Goal: Information Seeking & Learning: Check status

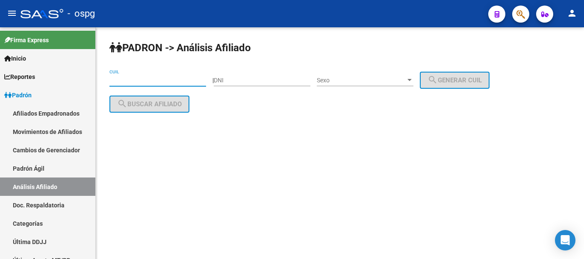
click at [150, 82] on input "CUIL" at bounding box center [157, 80] width 97 height 7
paste input "20-41987932-1"
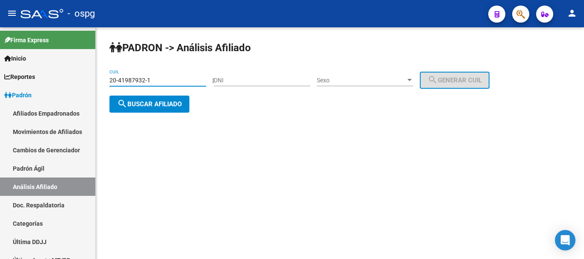
click at [160, 101] on span "search Buscar afiliado" at bounding box center [149, 104] width 65 height 8
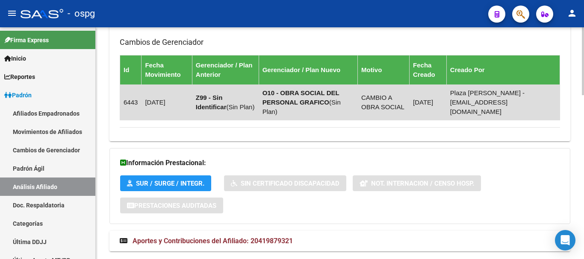
scroll to position [560, 0]
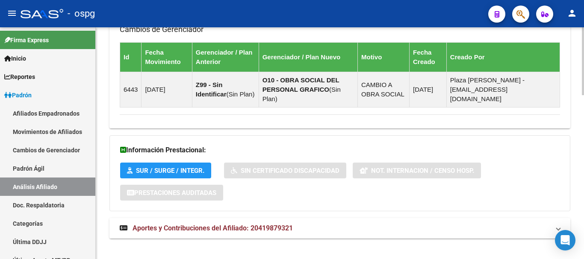
click at [291, 224] on mat-expansion-panel-header "Aportes y Contribuciones del Afiliado: 20419879321" at bounding box center [339, 228] width 460 height 21
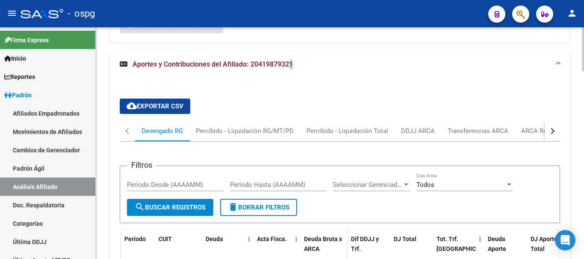
scroll to position [773, 0]
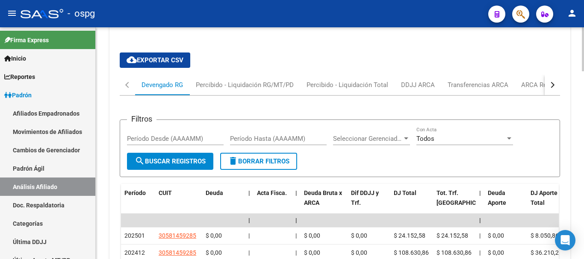
click at [549, 82] on div "button" at bounding box center [551, 85] width 6 height 6
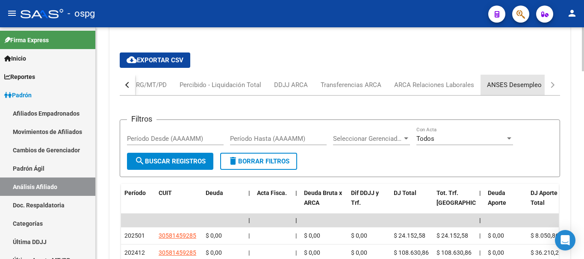
click at [503, 80] on div "ANSES Desempleo" at bounding box center [514, 84] width 55 height 9
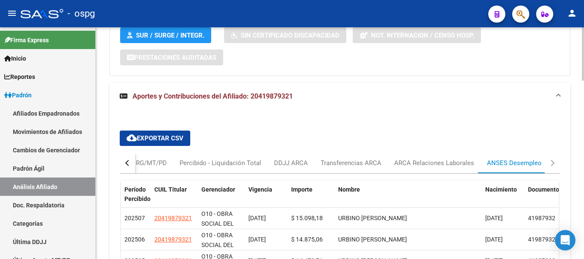
scroll to position [734, 0]
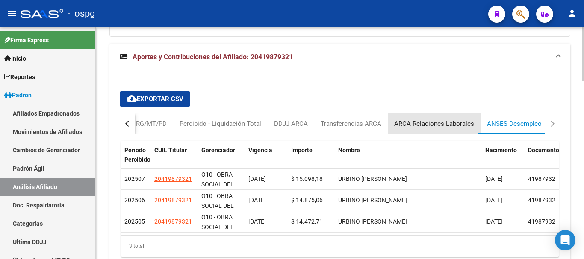
click at [433, 119] on div "ARCA Relaciones Laborales" at bounding box center [434, 123] width 80 height 9
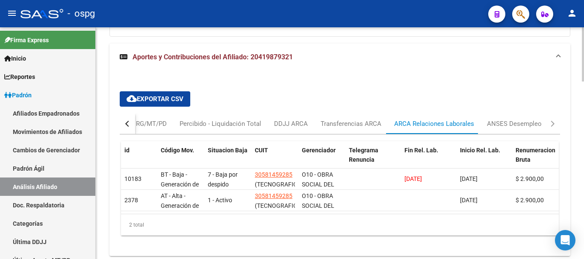
click at [460, 73] on div "cloud_download Exportar CSV Devengado RG Percibido - Liquidación RG/MT/PD Perci…" at bounding box center [339, 163] width 460 height 185
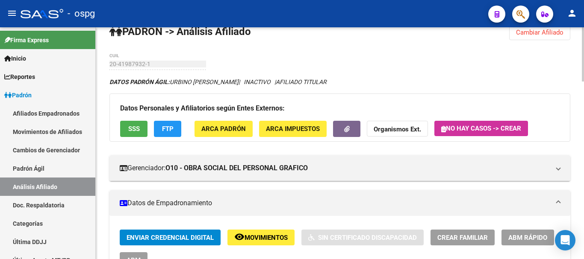
scroll to position [0, 0]
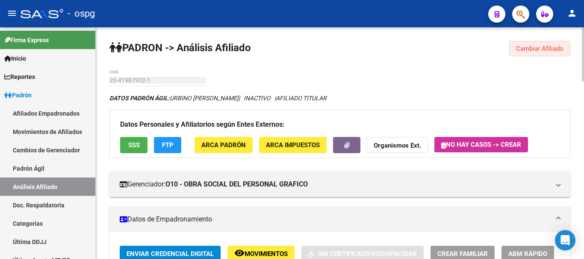
drag, startPoint x: 560, startPoint y: 53, endPoint x: 181, endPoint y: 58, distance: 379.4
click at [560, 53] on button "Cambiar Afiliado" at bounding box center [539, 48] width 61 height 15
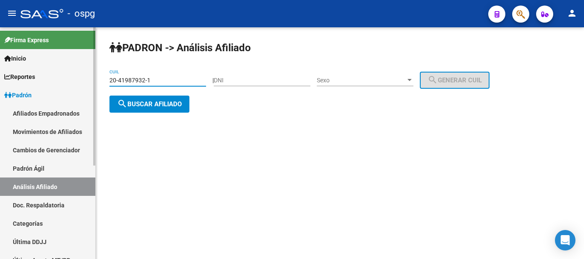
drag, startPoint x: 167, startPoint y: 80, endPoint x: 38, endPoint y: 53, distance: 132.2
click at [37, 53] on mat-sidenav-container "Firma Express Inicio Calendario SSS Instructivos Contacto OS Reportes Ingresos …" at bounding box center [292, 143] width 584 height 232
paste input "25696819-4"
type input "20-25696819-4"
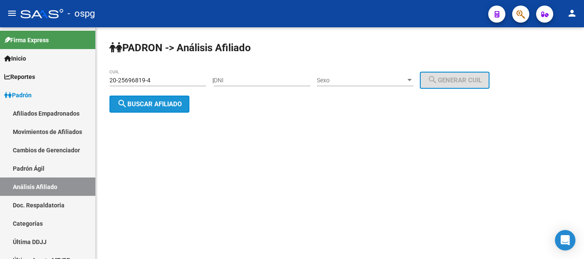
click at [147, 109] on button "search Buscar afiliado" at bounding box center [149, 104] width 80 height 17
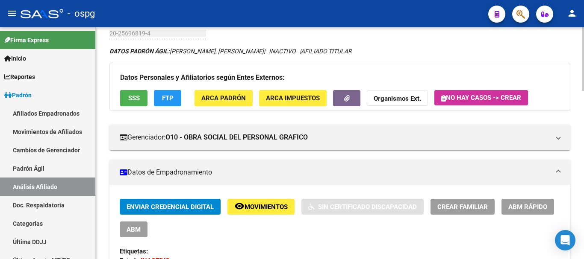
scroll to position [43, 0]
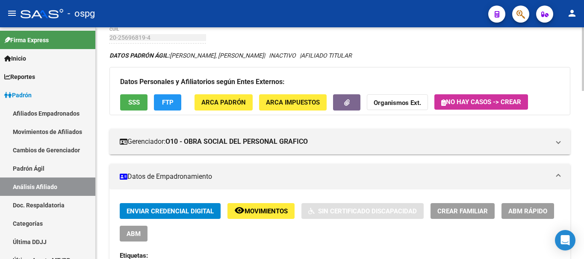
click at [176, 99] on button "FTP" at bounding box center [167, 102] width 27 height 16
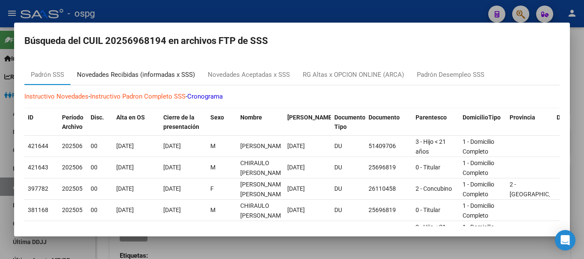
click at [141, 70] on div "Novedades Recibidas (informadas x SSS)" at bounding box center [136, 75] width 118 height 10
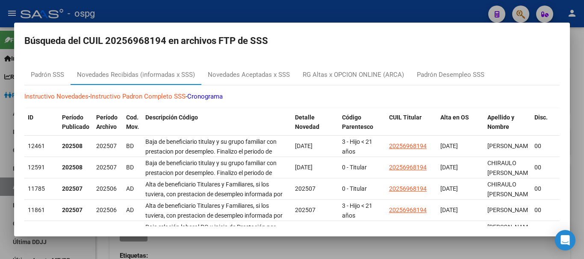
click at [331, 7] on div at bounding box center [292, 129] width 584 height 259
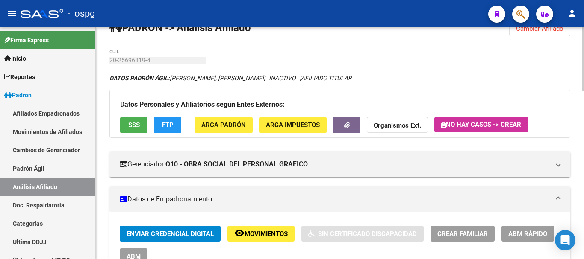
scroll to position [0, 0]
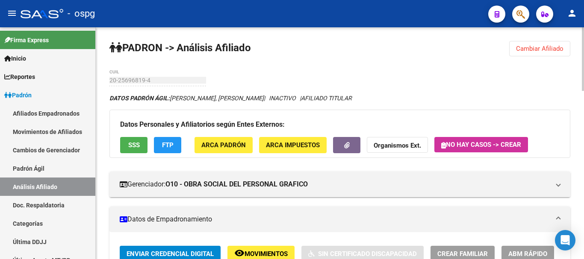
click at [532, 53] on button "Cambiar Afiliado" at bounding box center [539, 48] width 61 height 15
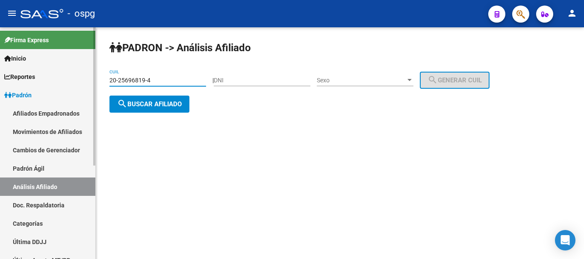
drag, startPoint x: 164, startPoint y: 82, endPoint x: 77, endPoint y: 74, distance: 87.5
click at [75, 74] on mat-sidenav-container "Firma Express Inicio Calendario SSS Instructivos Contacto OS Reportes Ingresos …" at bounding box center [292, 143] width 584 height 232
drag, startPoint x: 142, startPoint y: 70, endPoint x: 164, endPoint y: 82, distance: 25.3
click at [129, 82] on input "20-25696819-4" at bounding box center [157, 80] width 97 height 7
drag, startPoint x: 167, startPoint y: 82, endPoint x: 0, endPoint y: 61, distance: 168.3
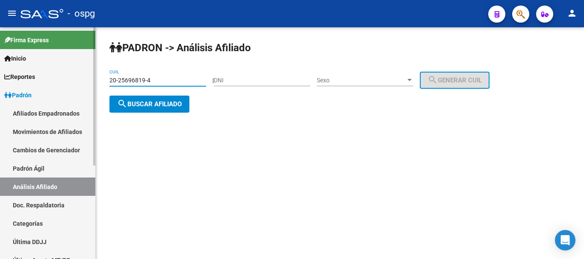
click at [0, 61] on mat-sidenav-container "Firma Express Inicio Calendario SSS Instructivos Contacto OS Reportes Ingresos …" at bounding box center [292, 143] width 584 height 232
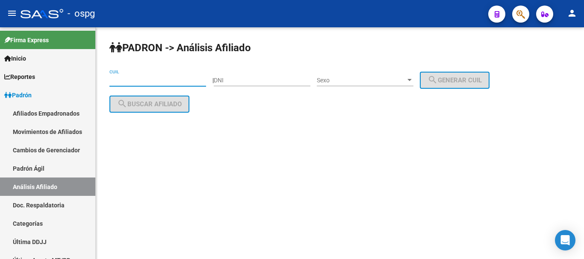
paste input "20-35226594-3"
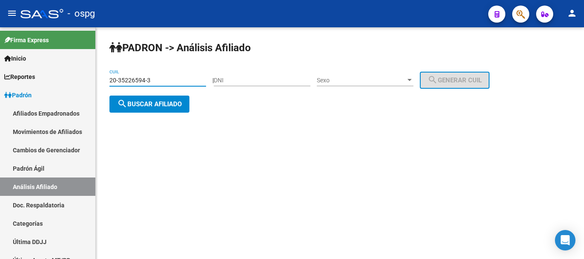
click at [145, 98] on button "search Buscar afiliado" at bounding box center [149, 104] width 80 height 17
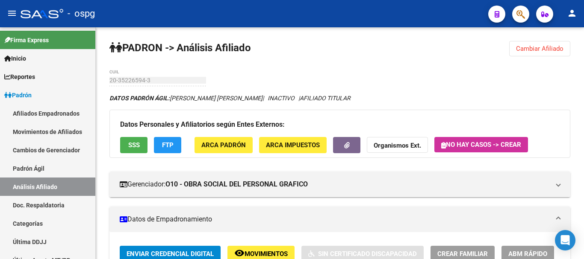
click at [551, 53] on button "Cambiar Afiliado" at bounding box center [539, 48] width 61 height 15
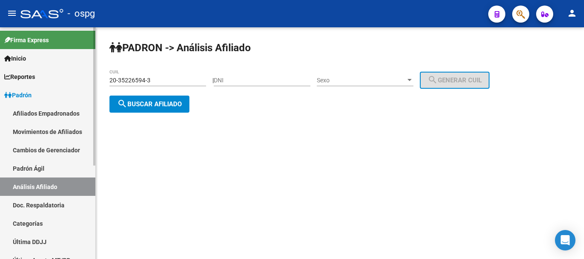
drag, startPoint x: 40, startPoint y: 76, endPoint x: 21, endPoint y: 76, distance: 19.2
click at [17, 76] on mat-sidenav-container "Firma Express Inicio Calendario SSS Instructivos Contacto OS Reportes Ingresos …" at bounding box center [292, 143] width 584 height 232
paste input "16891231-6"
click at [164, 108] on button "search Buscar afiliado" at bounding box center [149, 104] width 80 height 17
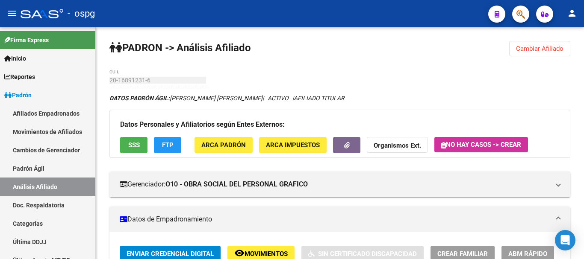
click at [170, 142] on span "FTP" at bounding box center [168, 146] width 12 height 8
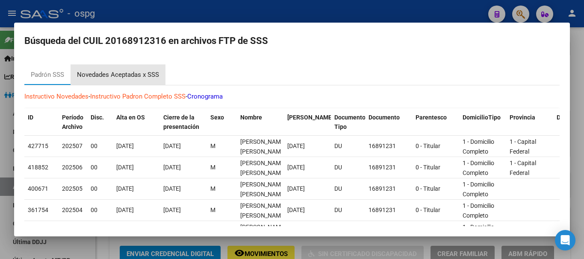
drag, startPoint x: 127, startPoint y: 73, endPoint x: 174, endPoint y: 70, distance: 47.1
click at [127, 72] on div "Novedades Aceptadas x SSS" at bounding box center [118, 75] width 82 height 10
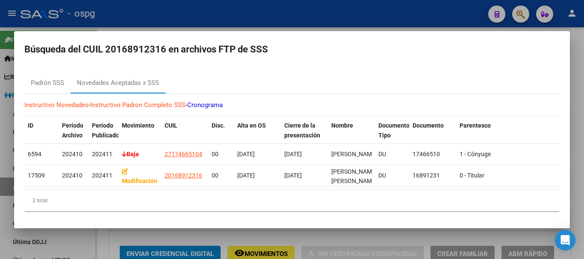
drag, startPoint x: 280, startPoint y: 20, endPoint x: 331, endPoint y: 40, distance: 54.7
click at [282, 18] on div at bounding box center [292, 129] width 584 height 259
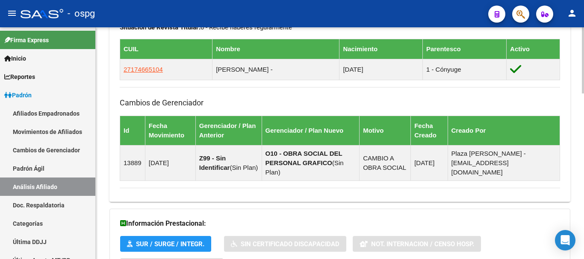
scroll to position [582, 0]
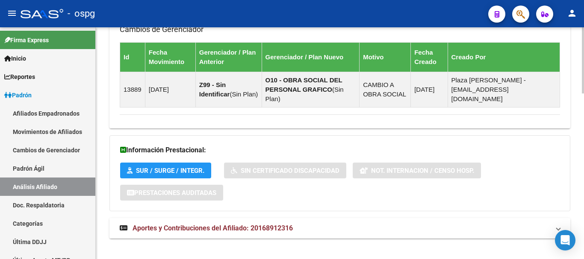
click at [254, 224] on span "Aportes y Contribuciones del Afiliado: 20168912316" at bounding box center [212, 228] width 160 height 8
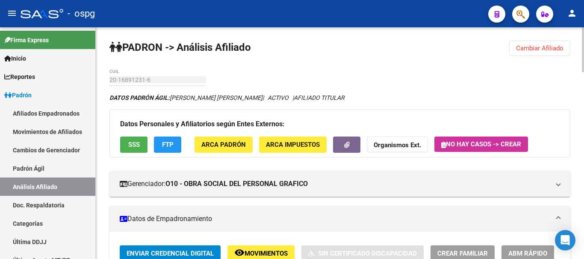
scroll to position [0, 0]
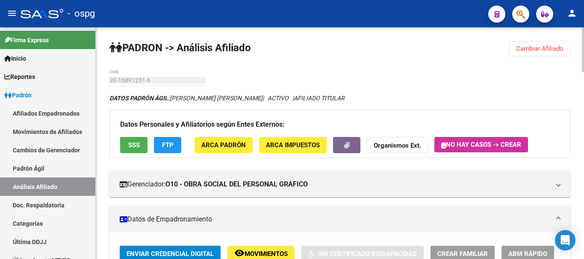
drag, startPoint x: 551, startPoint y: 42, endPoint x: 462, endPoint y: 58, distance: 91.1
click at [551, 43] on button "Cambiar Afiliado" at bounding box center [539, 48] width 61 height 15
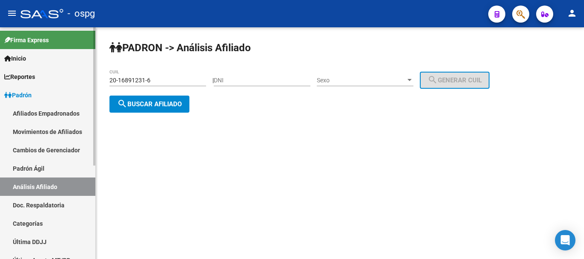
drag, startPoint x: 166, startPoint y: 76, endPoint x: 47, endPoint y: 78, distance: 119.6
click at [45, 78] on mat-sidenav-container "Firma Express Inicio Calendario SSS Instructivos Contacto OS Reportes Ingresos …" at bounding box center [292, 143] width 584 height 232
click at [164, 84] on div "20-16891231-6 CUIL" at bounding box center [157, 77] width 97 height 17
drag, startPoint x: 173, startPoint y: 81, endPoint x: 34, endPoint y: 78, distance: 138.9
click at [34, 78] on mat-sidenav-container "Firma Express Inicio Calendario SSS Instructivos Contacto OS Reportes Ingresos …" at bounding box center [292, 143] width 584 height 232
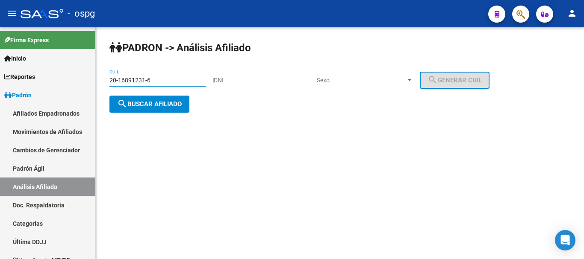
paste input "35226594-3"
click at [154, 106] on span "search Buscar afiliado" at bounding box center [149, 104] width 65 height 8
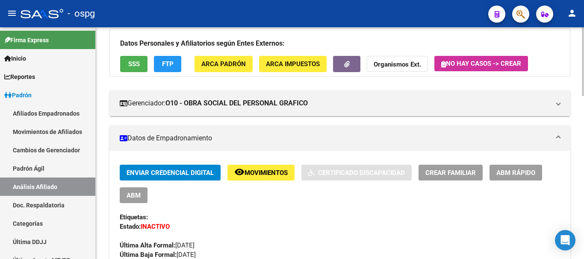
scroll to position [85, 0]
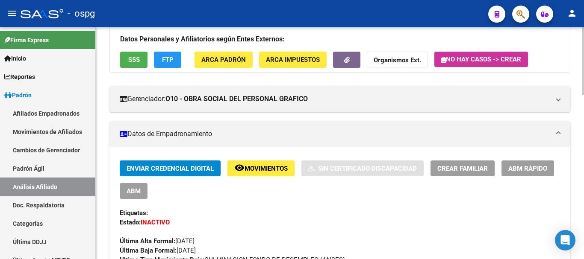
click at [162, 62] on span "FTP" at bounding box center [168, 60] width 12 height 8
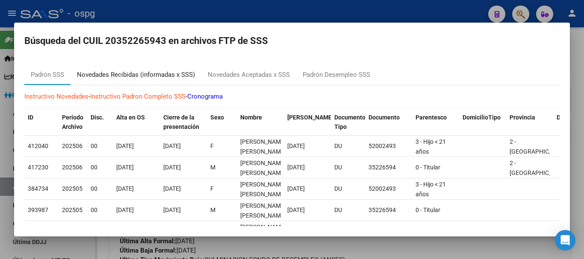
click at [137, 76] on div "Novedades Recibidas (informadas x SSS)" at bounding box center [136, 75] width 118 height 10
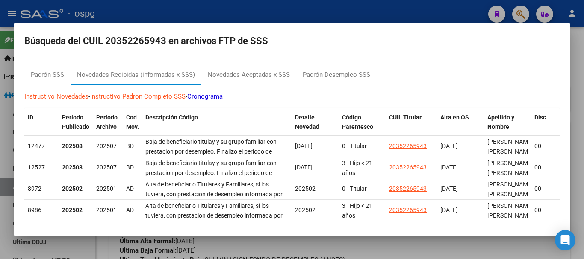
click at [579, 86] on div at bounding box center [292, 129] width 584 height 259
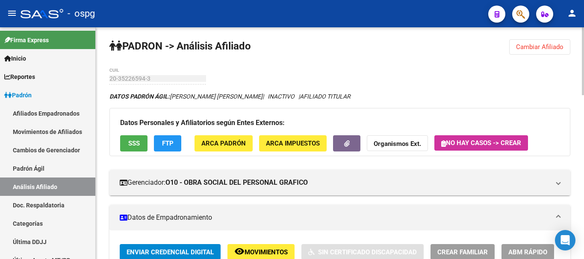
scroll to position [0, 0]
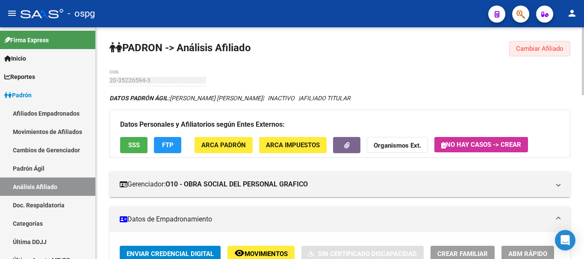
click at [552, 55] on button "Cambiar Afiliado" at bounding box center [539, 48] width 61 height 15
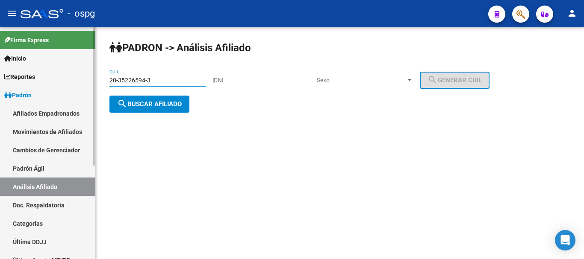
drag, startPoint x: 158, startPoint y: 81, endPoint x: 91, endPoint y: 84, distance: 67.1
click at [79, 83] on mat-sidenav-container "Firma Express Inicio Calendario SSS Instructivos Contacto OS Reportes Ingresos …" at bounding box center [292, 143] width 584 height 232
paste input "27709889-0"
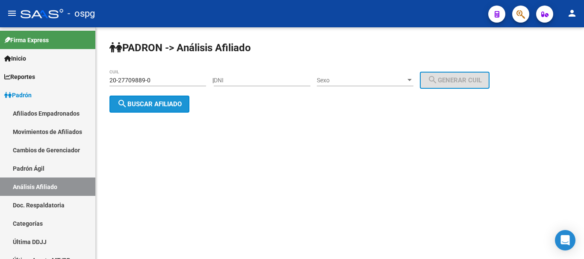
click at [176, 105] on span "search Buscar afiliado" at bounding box center [149, 104] width 65 height 8
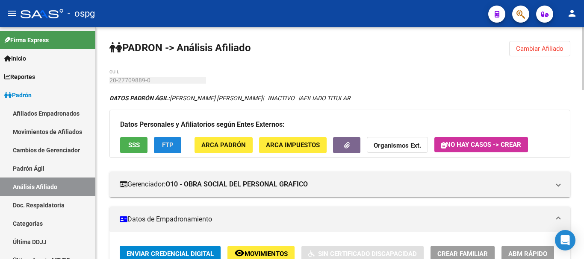
click at [159, 148] on button "FTP" at bounding box center [167, 145] width 27 height 16
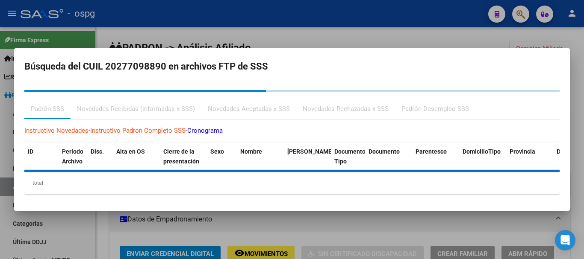
click at [134, 120] on div "Instructivo Novedades - Instructivo [PERSON_NAME] Completo SSS - Cronograma ID …" at bounding box center [291, 160] width 535 height 81
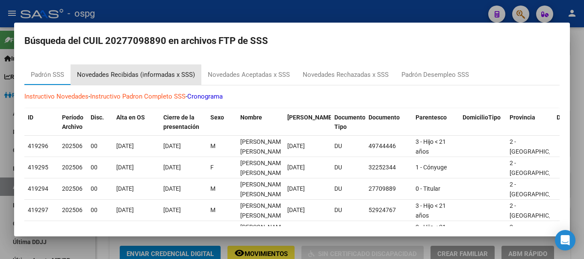
click at [116, 77] on div "Novedades Recibidas (informadas x SSS)" at bounding box center [136, 75] width 118 height 10
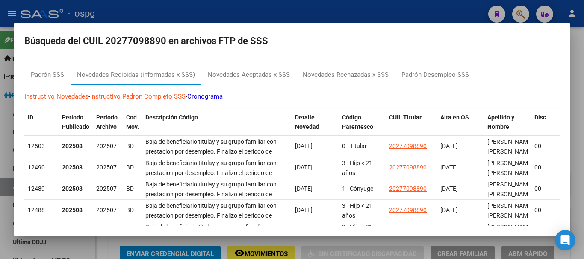
click at [419, 34] on h2 "Búsqueda del CUIL 20277098890 en archivos FTP de SSS" at bounding box center [291, 41] width 535 height 16
click at [365, 13] on div at bounding box center [292, 129] width 584 height 259
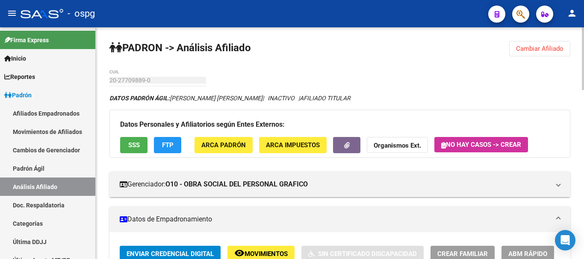
click at [575, 0] on div "menu - ospg person Firma Express Inicio Calendario SSS Instructivos Contacto OS…" at bounding box center [292, 129] width 584 height 259
click at [555, 48] on span "Cambiar Afiliado" at bounding box center [539, 49] width 47 height 8
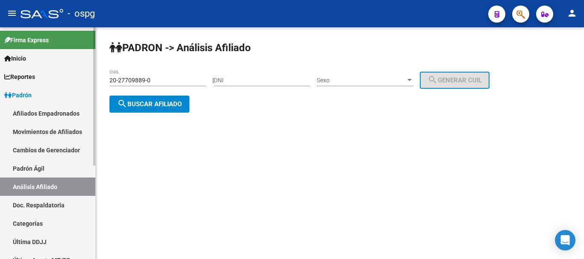
drag, startPoint x: 176, startPoint y: 82, endPoint x: 30, endPoint y: 77, distance: 145.8
click at [29, 77] on mat-sidenav-container "Firma Express Inicio Calendario SSS Instructivos Contacto OS Reportes Ingresos …" at bounding box center [292, 143] width 584 height 232
paste input "16602329-8"
click at [167, 106] on span "search Buscar afiliado" at bounding box center [149, 104] width 65 height 8
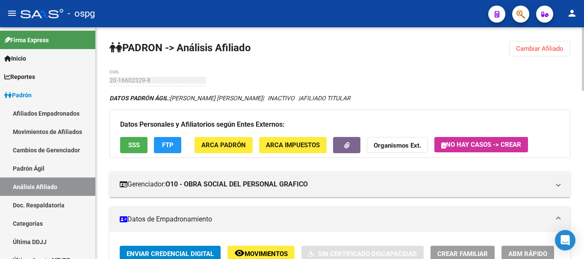
click at [162, 144] on span "FTP" at bounding box center [168, 146] width 12 height 8
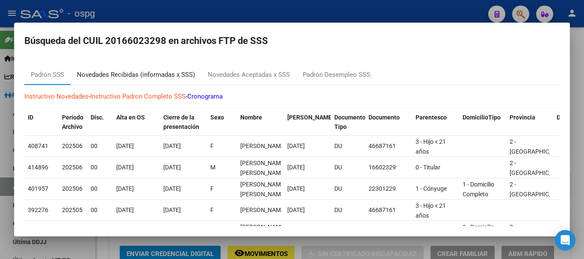
click at [152, 71] on div "Novedades Recibidas (informadas x SSS)" at bounding box center [136, 75] width 118 height 10
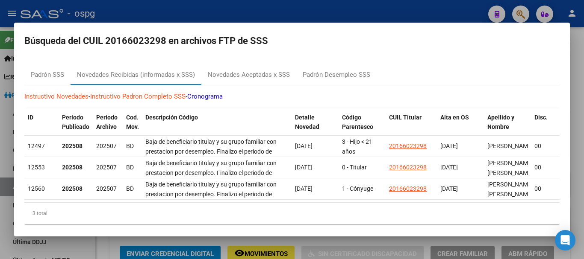
click at [581, 162] on div at bounding box center [292, 129] width 584 height 259
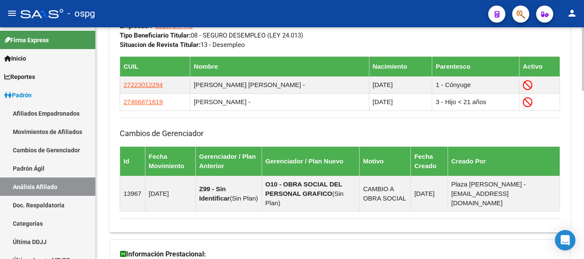
scroll to position [614, 0]
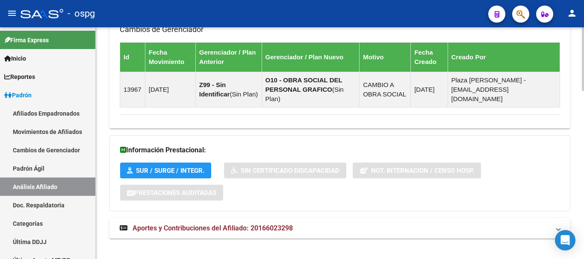
click at [260, 224] on span "Aportes y Contribuciones del Afiliado: 20166023298" at bounding box center [212, 228] width 160 height 8
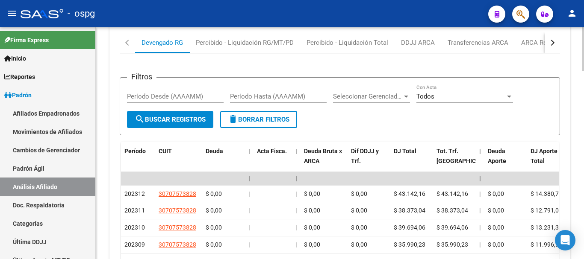
scroll to position [871, 0]
click at [551, 39] on div "button" at bounding box center [551, 42] width 6 height 6
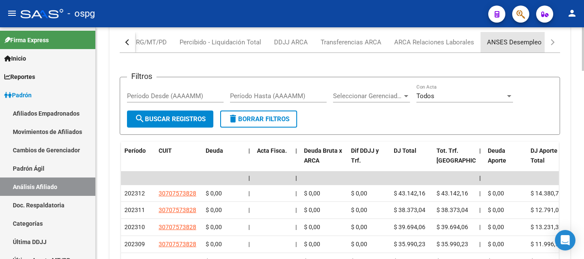
click at [519, 38] on div "ANSES Desempleo" at bounding box center [514, 42] width 55 height 9
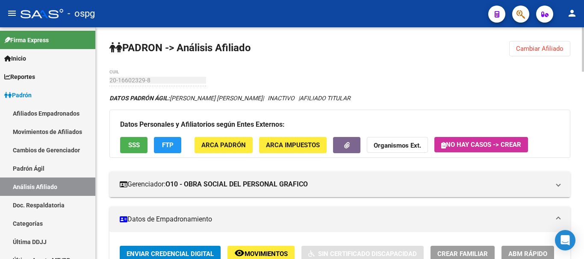
drag, startPoint x: 543, startPoint y: 54, endPoint x: 374, endPoint y: 49, distance: 168.8
click at [537, 54] on button "Cambiar Afiliado" at bounding box center [539, 48] width 61 height 15
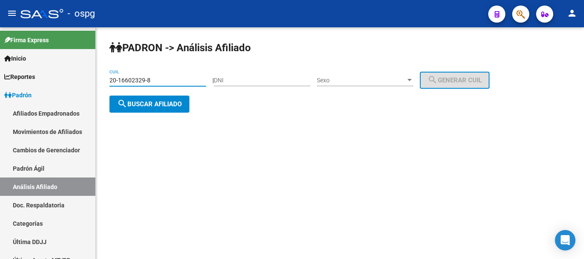
drag, startPoint x: 182, startPoint y: 79, endPoint x: 134, endPoint y: 81, distance: 47.9
click at [42, 77] on mat-sidenav-container "Firma Express Inicio Calendario SSS Instructivos Contacto OS Reportes Ingresos …" at bounding box center [292, 143] width 584 height 232
paste input "23605355-6"
click at [162, 105] on span "search Buscar afiliado" at bounding box center [149, 104] width 65 height 8
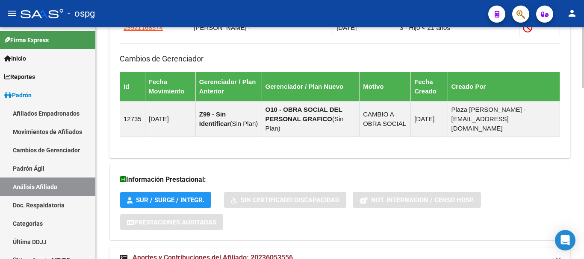
scroll to position [648, 0]
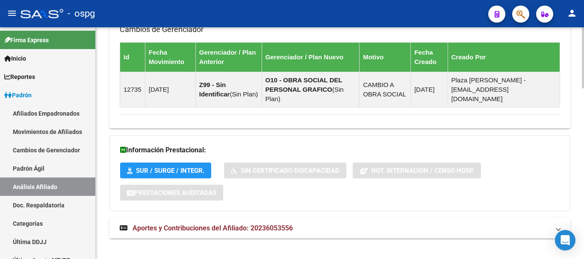
click at [221, 225] on mat-expansion-panel-header "Aportes y Contribuciones del Afiliado: 20236053556" at bounding box center [339, 228] width 460 height 21
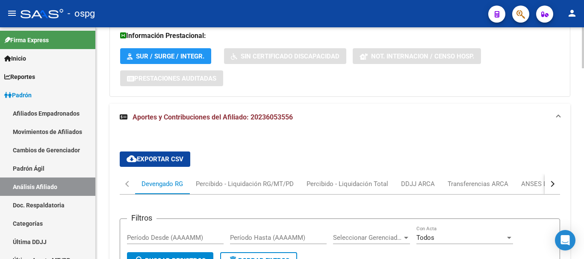
scroll to position [784, 0]
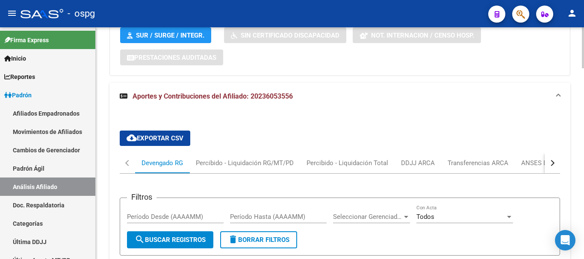
click at [551, 160] on div "button" at bounding box center [551, 163] width 6 height 6
click at [533, 158] on div "ANSES Desempleo" at bounding box center [513, 162] width 55 height 9
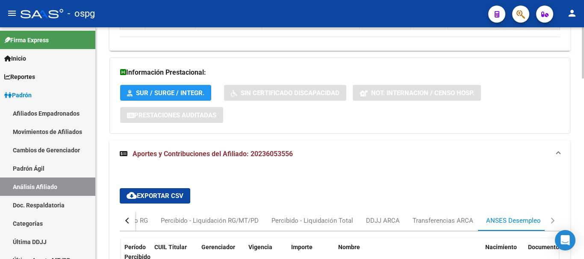
scroll to position [0, 0]
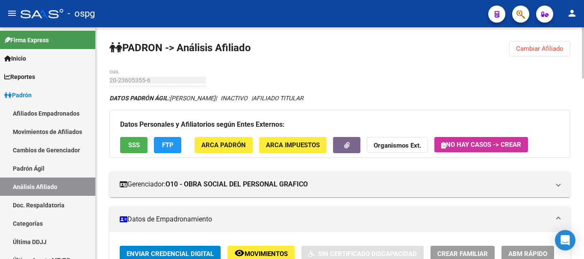
click at [578, 8] on div "menu - ospg person Firma Express Inicio Calendario SSS Instructivos Contacto OS…" at bounding box center [292, 129] width 584 height 259
click at [556, 46] on span "Cambiar Afiliado" at bounding box center [539, 49] width 47 height 8
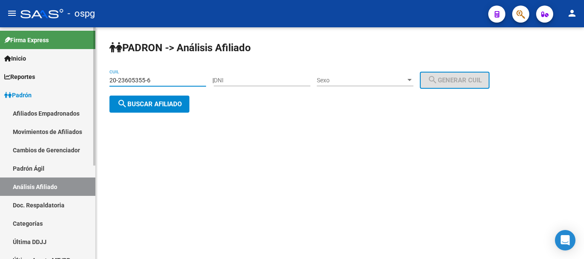
drag, startPoint x: 162, startPoint y: 81, endPoint x: 38, endPoint y: 79, distance: 123.9
click at [38, 79] on mat-sidenav-container "Firma Express Inicio Calendario SSS Instructivos Contacto OS Reportes Ingresos …" at bounding box center [292, 143] width 584 height 232
paste input "33279689"
click at [149, 105] on span "search Buscar afiliado" at bounding box center [149, 104] width 65 height 8
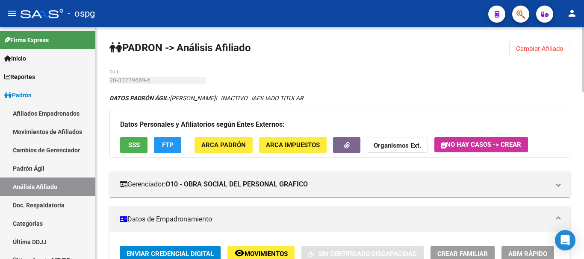
click at [168, 146] on span "FTP" at bounding box center [168, 146] width 12 height 8
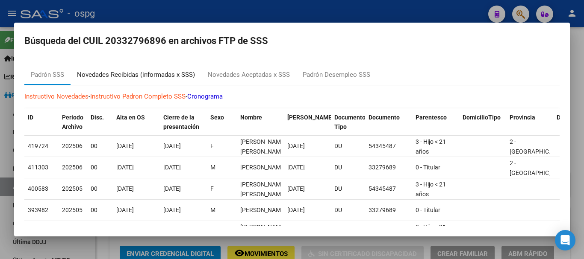
click at [132, 77] on div "Novedades Recibidas (informadas x SSS)" at bounding box center [136, 75] width 118 height 10
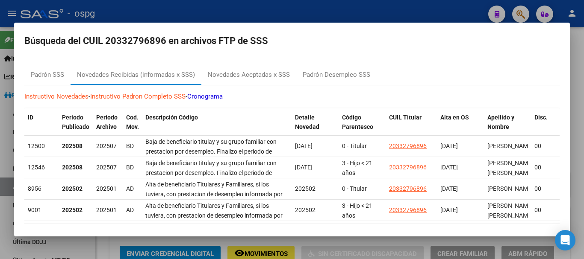
click at [382, 4] on div at bounding box center [292, 129] width 584 height 259
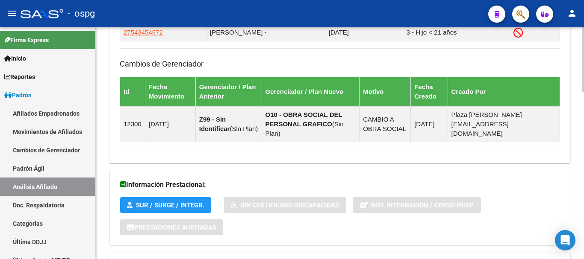
scroll to position [597, 0]
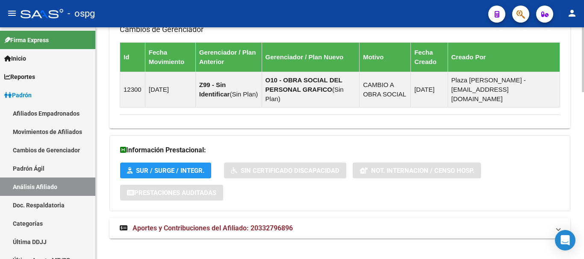
click at [323, 224] on mat-panel-title "Aportes y Contribuciones del Afiliado: 20332796896" at bounding box center [335, 228] width 430 height 9
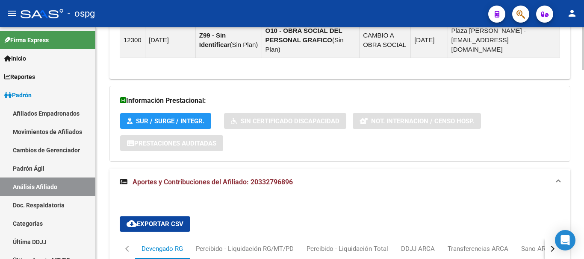
scroll to position [768, 0]
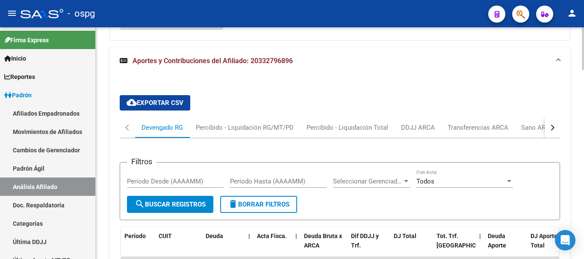
click at [551, 125] on div "button" at bounding box center [551, 128] width 6 height 6
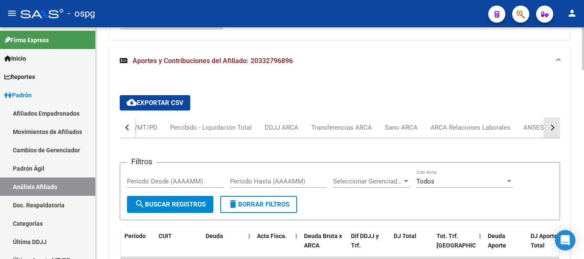
click at [551, 125] on div "button" at bounding box center [551, 128] width 6 height 6
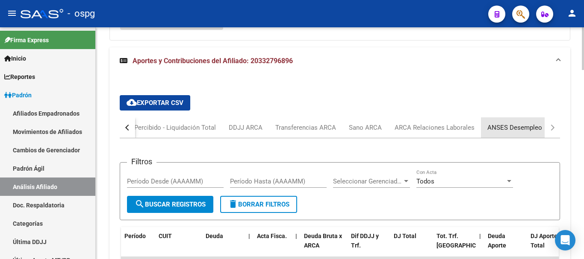
click at [519, 123] on div "ANSES Desempleo" at bounding box center [514, 127] width 67 height 21
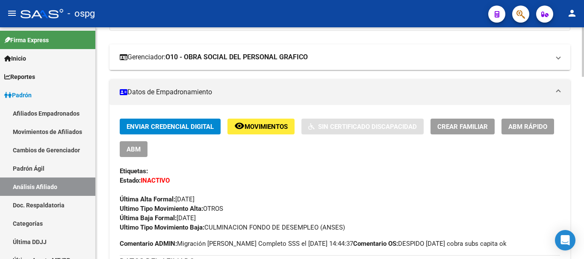
scroll to position [0, 0]
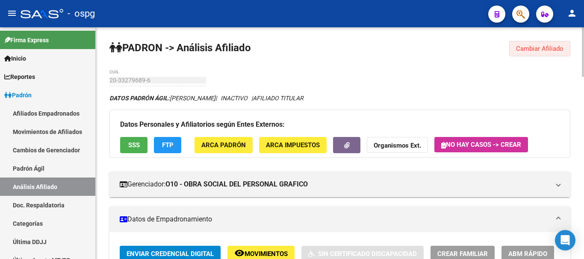
drag, startPoint x: 545, startPoint y: 50, endPoint x: 493, endPoint y: 59, distance: 52.8
click at [544, 50] on span "Cambiar Afiliado" at bounding box center [539, 49] width 47 height 8
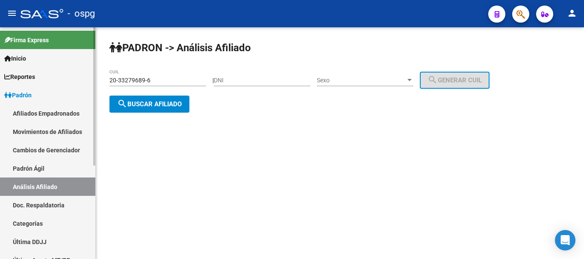
drag, startPoint x: 159, startPoint y: 86, endPoint x: 12, endPoint y: 95, distance: 147.6
click at [1, 94] on mat-sidenav-container "Firma Express Inicio Calendario SSS Instructivos Contacto OS Reportes Ingresos …" at bounding box center [292, 143] width 584 height 232
click at [159, 85] on div "20-33279689-6 CUIL" at bounding box center [157, 77] width 97 height 17
drag, startPoint x: 172, startPoint y: 82, endPoint x: 10, endPoint y: 87, distance: 162.4
click at [4, 87] on mat-sidenav-container "Firma Express Inicio Calendario SSS Instructivos Contacto OS Reportes Ingresos …" at bounding box center [292, 143] width 584 height 232
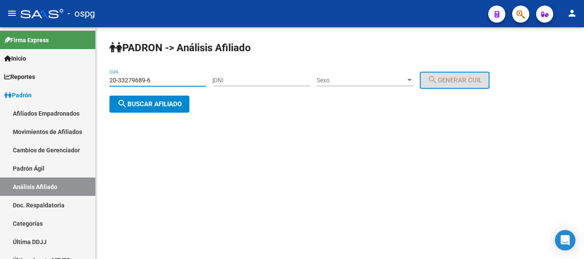
paste input "18451739-7"
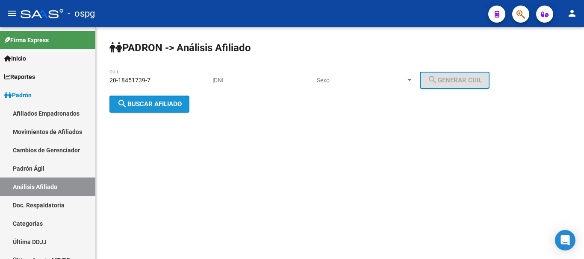
click at [176, 105] on span "search Buscar afiliado" at bounding box center [149, 104] width 65 height 8
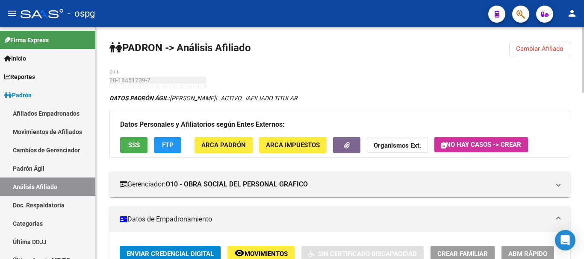
click at [135, 144] on span "SSS" at bounding box center [134, 146] width 12 height 8
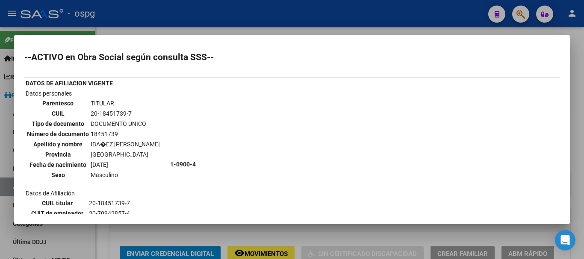
click at [256, 28] on div at bounding box center [292, 129] width 584 height 259
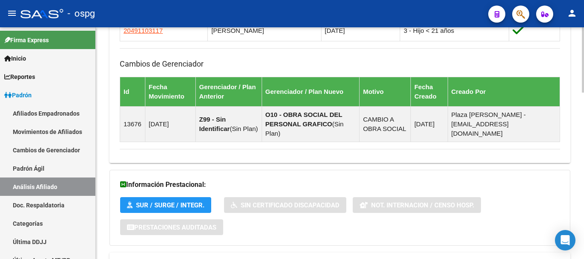
scroll to position [590, 0]
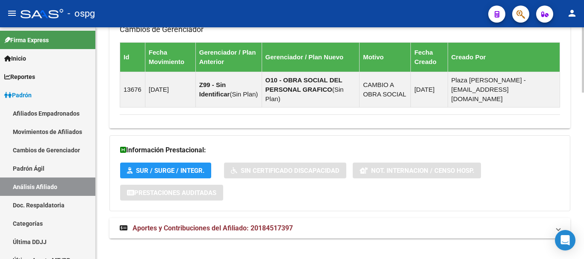
click at [307, 224] on mat-panel-title "Aportes y Contribuciones del Afiliado: 20184517397" at bounding box center [335, 228] width 430 height 9
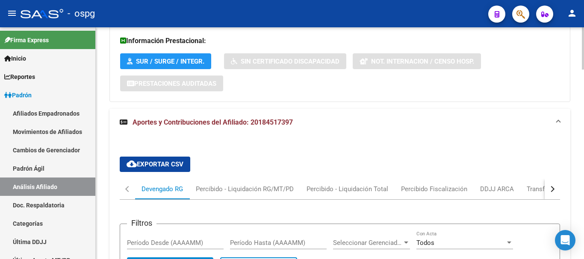
scroll to position [718, 0]
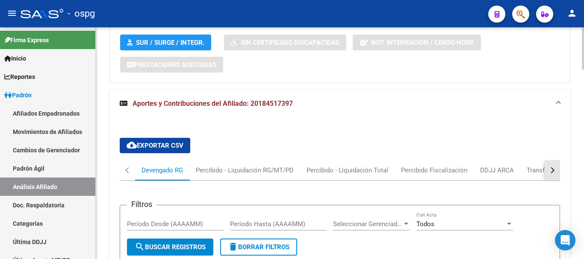
click at [554, 164] on button "button" at bounding box center [551, 170] width 15 height 21
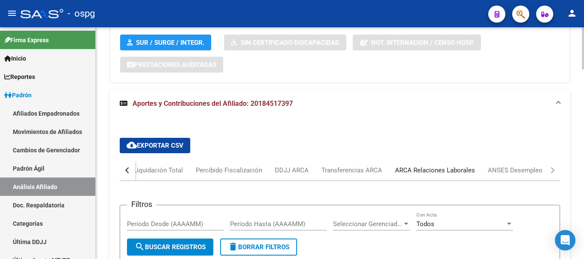
click at [425, 166] on div "ARCA Relaciones Laborales" at bounding box center [435, 170] width 80 height 9
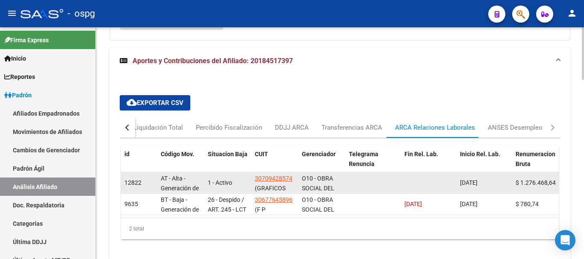
scroll to position [789, 0]
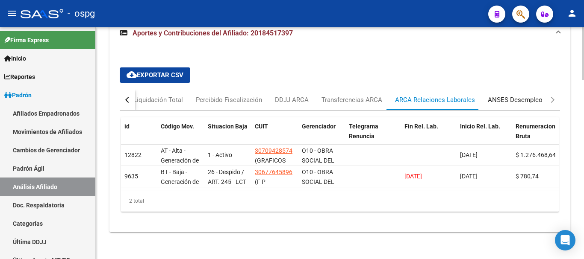
click at [513, 95] on div "ANSES Desempleo" at bounding box center [514, 99] width 55 height 9
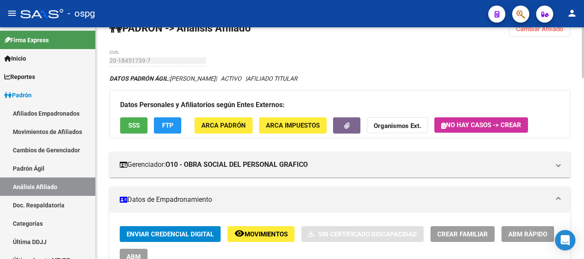
scroll to position [12, 0]
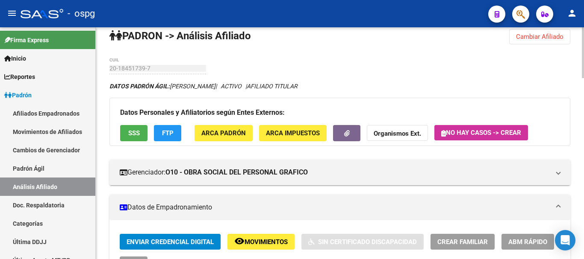
click at [583, 40] on div at bounding box center [582, 55] width 2 height 51
drag, startPoint x: 545, startPoint y: 39, endPoint x: 204, endPoint y: 37, distance: 340.5
click at [540, 40] on span "Cambiar Afiliado" at bounding box center [539, 37] width 47 height 8
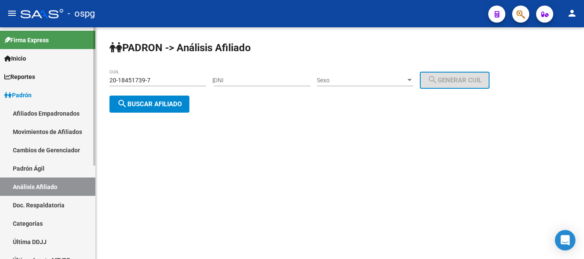
drag, startPoint x: 161, startPoint y: 82, endPoint x: 68, endPoint y: 77, distance: 92.8
click at [68, 77] on mat-sidenav-container "Firma Express Inicio Calendario SSS Instructivos Contacto OS Reportes Ingresos …" at bounding box center [292, 143] width 584 height 232
click at [161, 109] on button "search Buscar afiliado" at bounding box center [149, 104] width 80 height 17
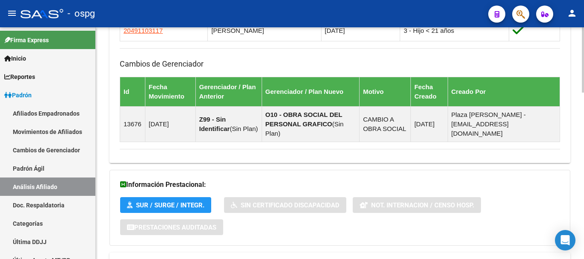
scroll to position [590, 0]
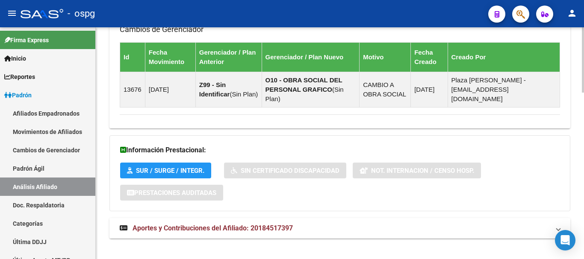
click at [328, 224] on mat-panel-title "Aportes y Contribuciones del Afiliado: 20184517397" at bounding box center [335, 228] width 430 height 9
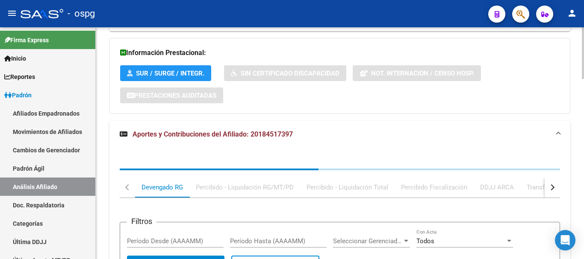
scroll to position [718, 0]
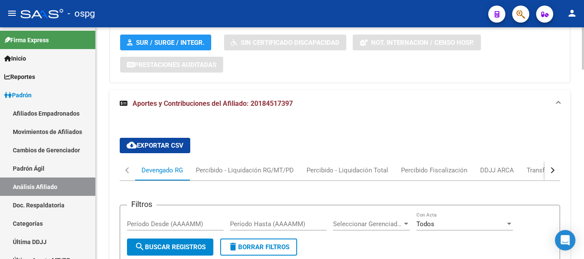
click at [553, 164] on button "button" at bounding box center [551, 170] width 15 height 21
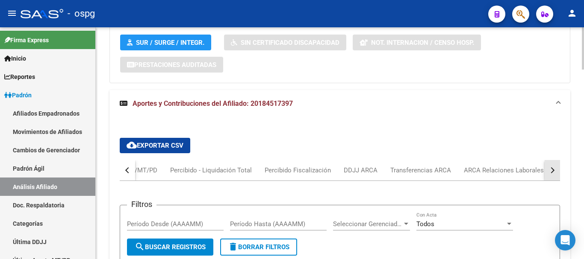
click at [553, 164] on button "button" at bounding box center [551, 170] width 15 height 21
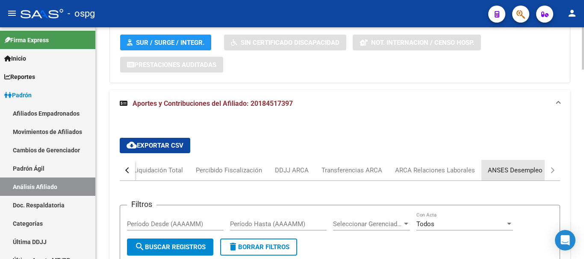
click at [522, 166] on div "ANSES Desempleo" at bounding box center [514, 170] width 55 height 9
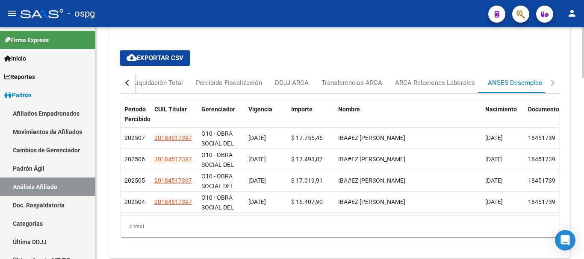
scroll to position [811, 0]
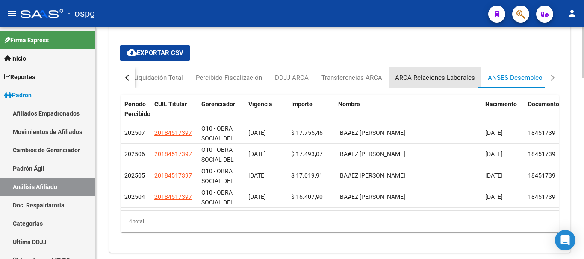
click at [443, 73] on div "ARCA Relaciones Laborales" at bounding box center [435, 77] width 80 height 9
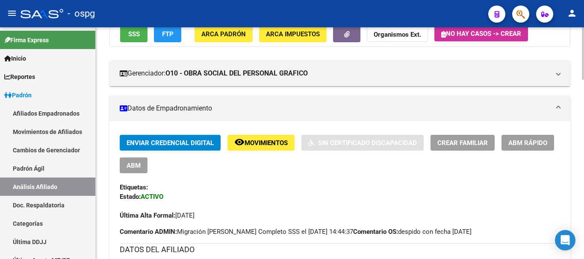
scroll to position [0, 0]
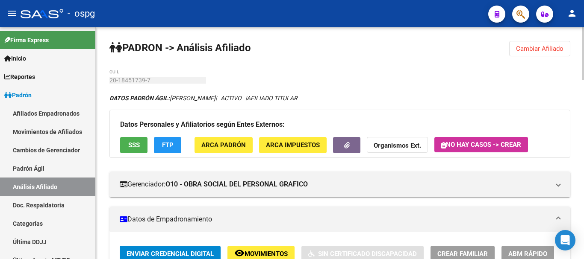
click at [553, 48] on span "Cambiar Afiliado" at bounding box center [539, 49] width 47 height 8
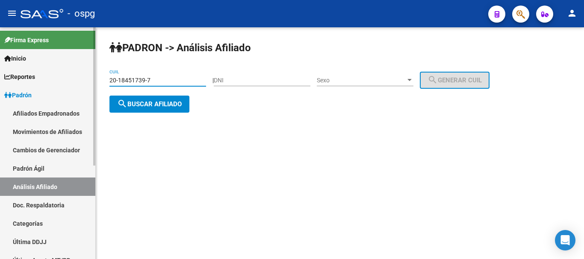
drag, startPoint x: 172, startPoint y: 82, endPoint x: 37, endPoint y: 83, distance: 135.4
click at [33, 82] on mat-sidenav-container "Firma Express Inicio Calendario SSS Instructivos Contacto OS Reportes Ingresos …" at bounding box center [292, 143] width 584 height 232
paste input "7-93605273-3"
type input "27-93605273-3"
click at [134, 103] on span "search Buscar afiliado" at bounding box center [149, 104] width 65 height 8
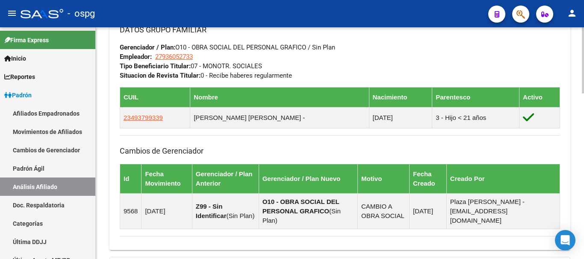
scroll to position [582, 0]
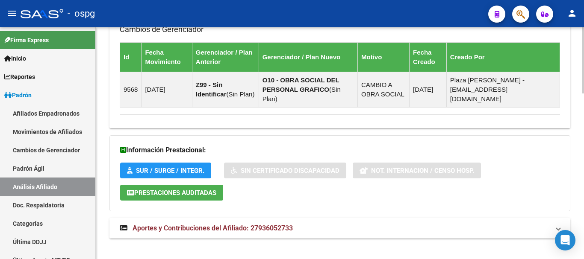
click at [259, 224] on span "Aportes y Contribuciones del Afiliado: 27936052733" at bounding box center [212, 228] width 160 height 8
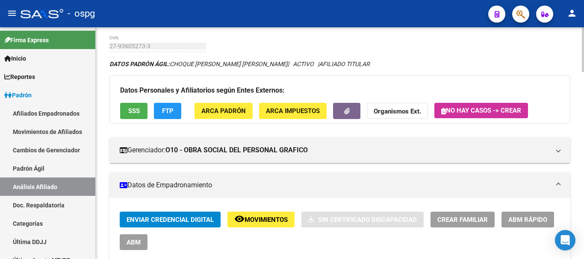
scroll to position [32, 0]
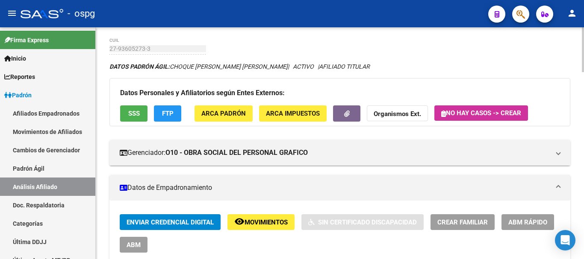
click at [398, 117] on strong "Organismos Ext." at bounding box center [396, 115] width 47 height 8
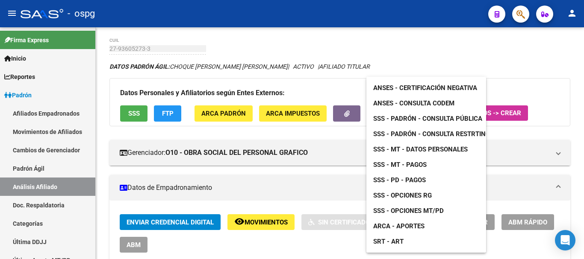
click at [437, 148] on span "SSS - MT - Datos Personales" at bounding box center [420, 150] width 94 height 8
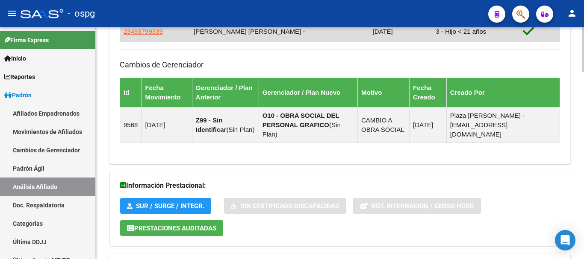
scroll to position [502, 0]
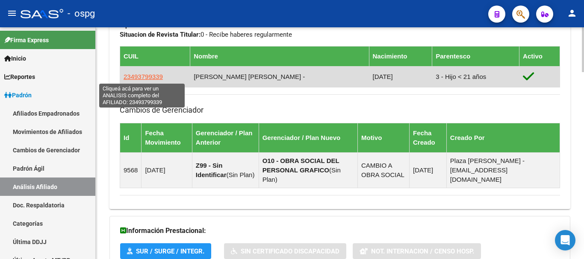
click at [150, 78] on span "23493799339" at bounding box center [142, 76] width 39 height 7
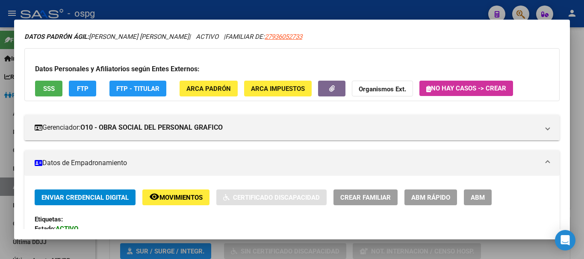
scroll to position [43, 0]
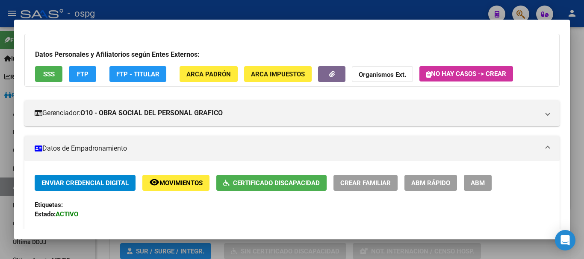
click at [275, 184] on span "Certificado Discapacidad" at bounding box center [276, 183] width 87 height 8
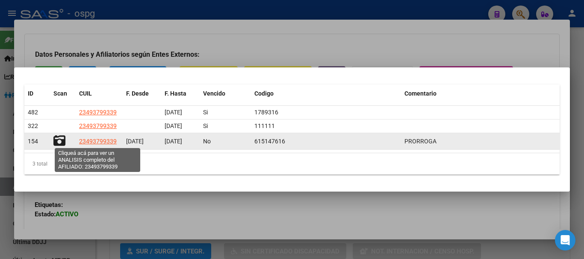
click at [91, 141] on span "23493799339" at bounding box center [98, 141] width 38 height 7
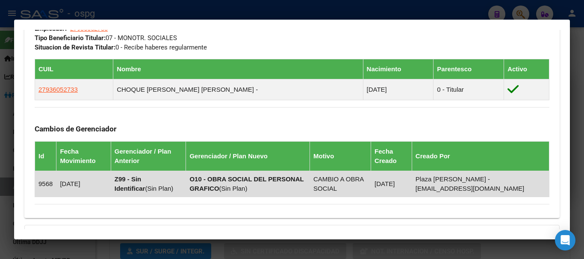
scroll to position [470, 0]
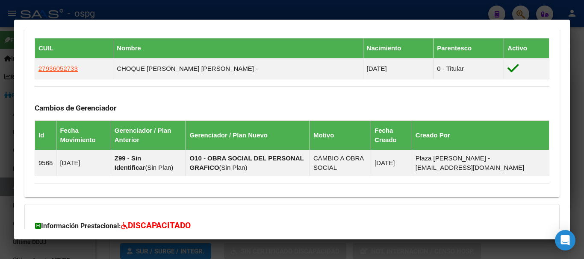
click at [582, 197] on div at bounding box center [292, 129] width 584 height 259
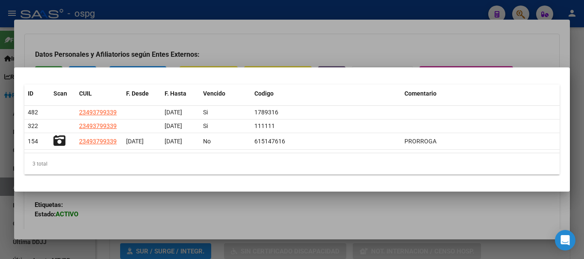
click at [571, 176] on div at bounding box center [292, 129] width 584 height 259
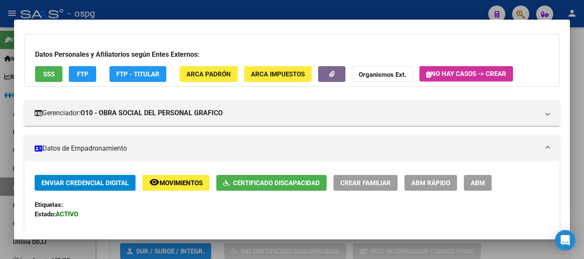
click at [378, 255] on div at bounding box center [292, 129] width 584 height 259
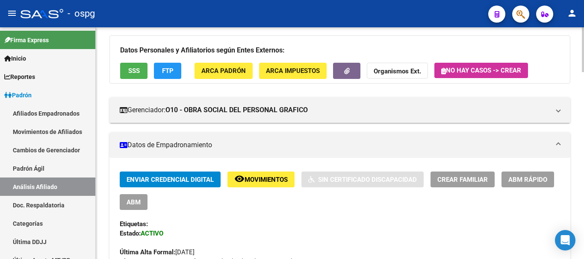
scroll to position [214, 0]
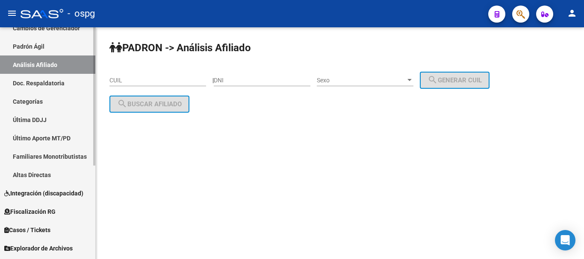
scroll to position [157, 0]
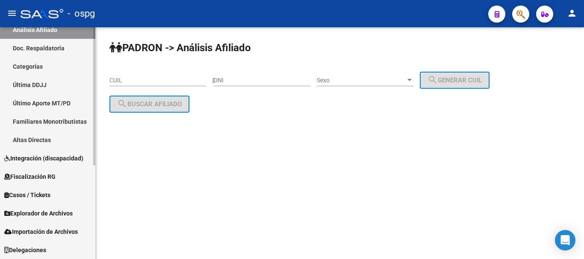
click at [56, 211] on span "Explorador de Archivos" at bounding box center [38, 213] width 68 height 9
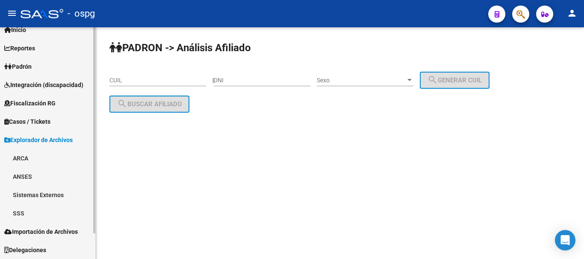
scroll to position [29, 0]
click at [17, 216] on link "SSS" at bounding box center [47, 213] width 95 height 18
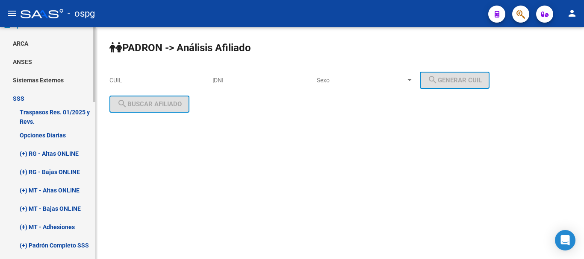
scroll to position [157, 0]
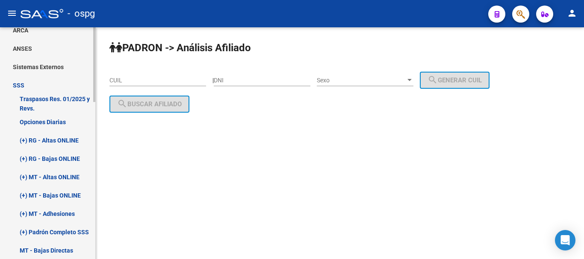
click at [49, 123] on link "Opciones Diarias" at bounding box center [47, 122] width 95 height 18
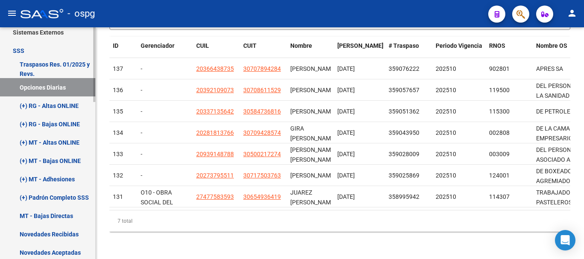
scroll to position [242, 0]
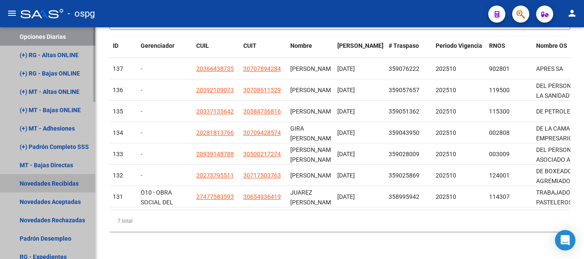
click at [63, 186] on link "Novedades Recibidas" at bounding box center [47, 183] width 95 height 18
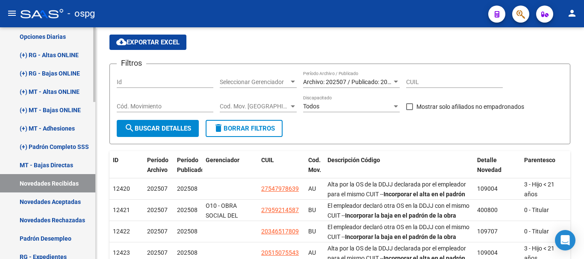
click at [66, 197] on link "Novedades Aceptadas" at bounding box center [47, 202] width 95 height 18
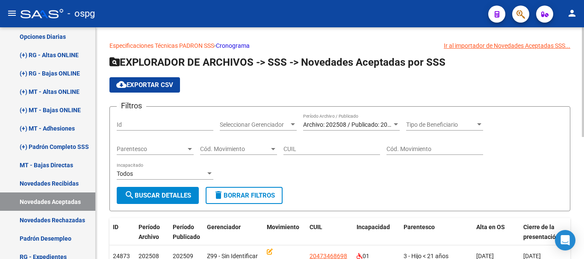
click at [421, 119] on div "Tipo de Beneficiario Tipo de Beneficiario" at bounding box center [444, 122] width 77 height 17
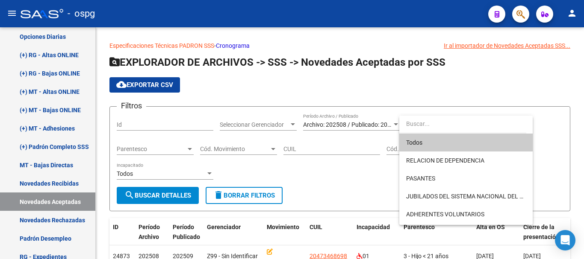
click at [422, 122] on input "dropdown search" at bounding box center [462, 124] width 127 height 18
click at [372, 129] on div at bounding box center [292, 129] width 584 height 259
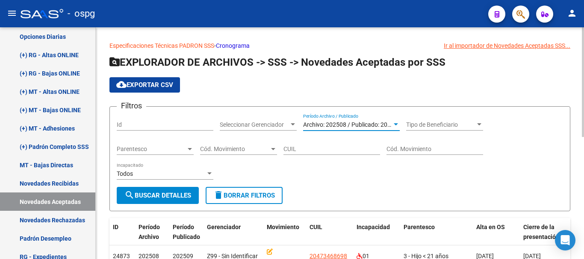
click at [370, 126] on span "Archivo: 202508 / Publicado: 202509" at bounding box center [352, 124] width 98 height 7
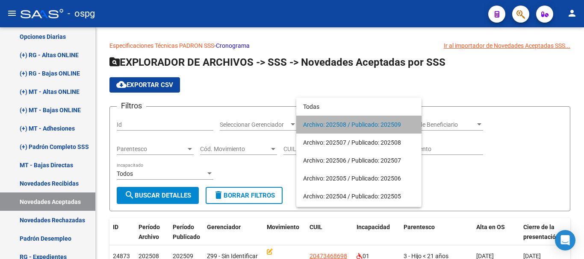
click at [369, 126] on span "Archivo: 202508 / Publicado: 202509" at bounding box center [358, 125] width 111 height 18
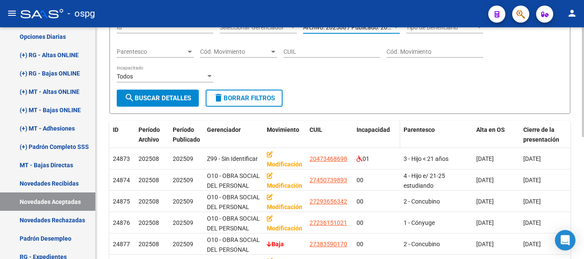
scroll to position [128, 0]
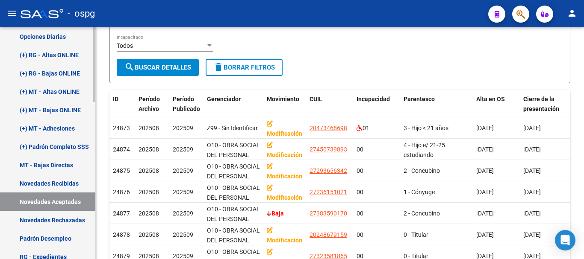
click at [70, 73] on link "(+) RG - Bajas ONLINE" at bounding box center [47, 73] width 95 height 18
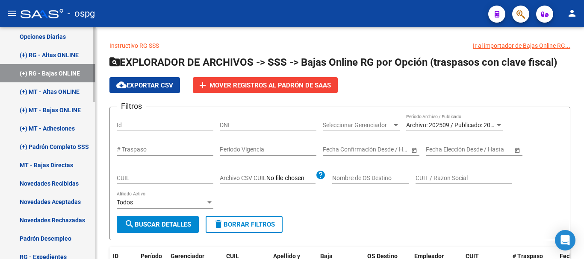
click at [60, 184] on link "Novedades Recibidas" at bounding box center [47, 183] width 95 height 18
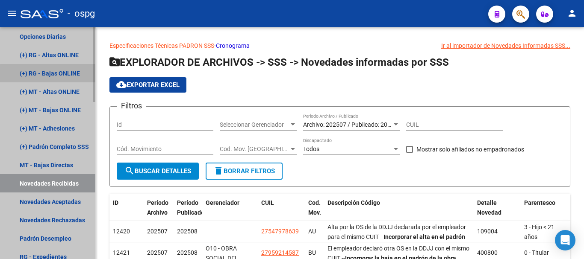
click at [72, 76] on link "(+) RG - Bajas ONLINE" at bounding box center [47, 73] width 95 height 18
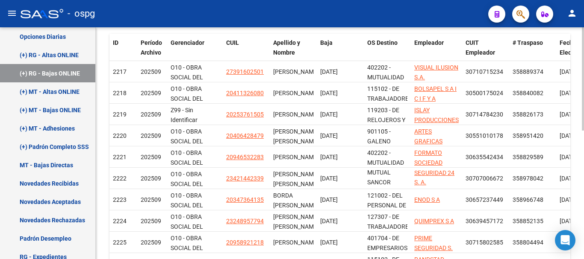
scroll to position [288, 0]
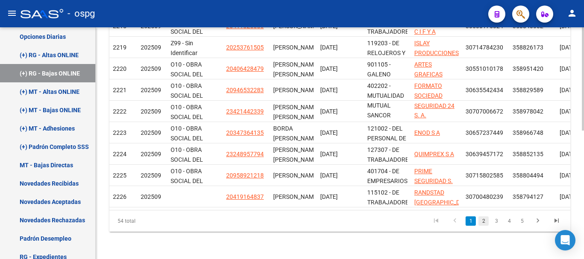
click at [481, 221] on link "2" at bounding box center [483, 221] width 10 height 9
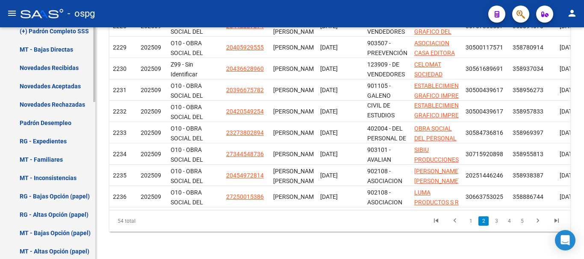
scroll to position [370, 0]
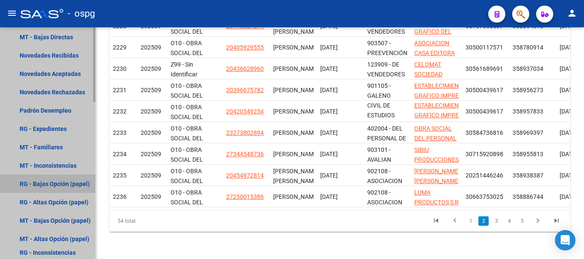
click at [32, 187] on link "RG - Bajas Opción (papel)" at bounding box center [47, 184] width 95 height 18
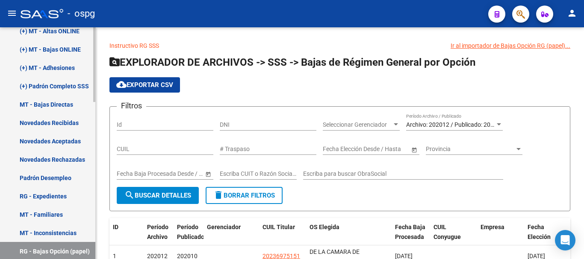
scroll to position [285, 0]
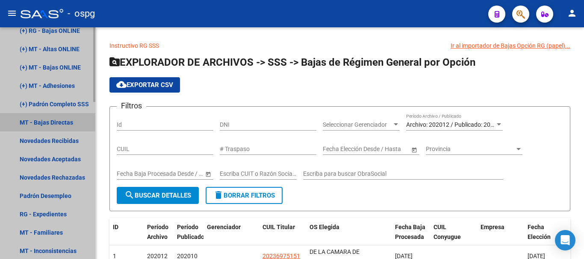
click at [64, 122] on link "MT - Bajas Directas" at bounding box center [47, 122] width 95 height 18
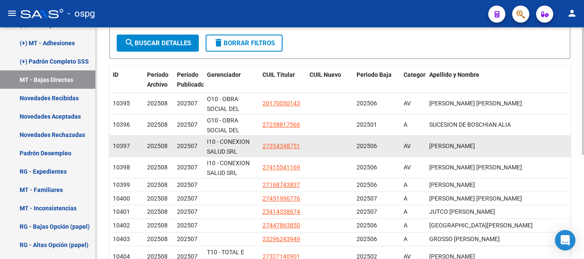
scroll to position [171, 0]
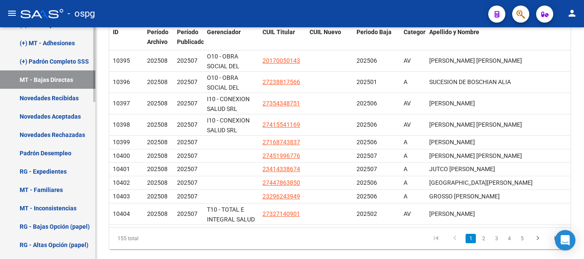
click at [56, 116] on link "Novedades Aceptadas" at bounding box center [47, 116] width 95 height 18
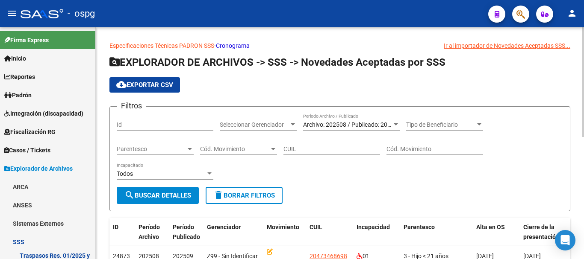
scroll to position [328, 0]
